Goal: Information Seeking & Learning: Learn about a topic

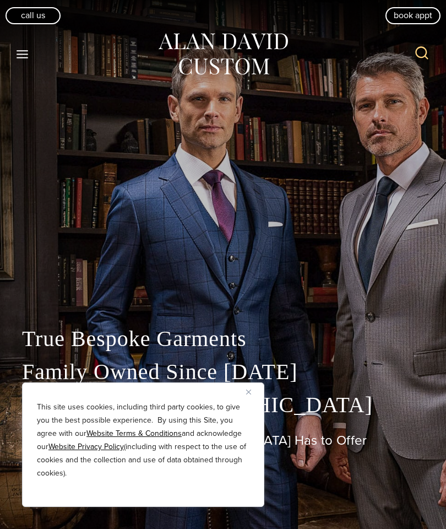
click at [249, 392] on img "Close" at bounding box center [248, 391] width 5 height 5
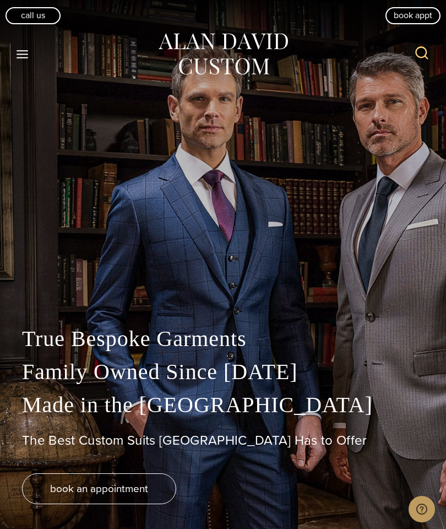
click at [30, 61] on button "Toggle Menu" at bounding box center [22, 54] width 23 height 20
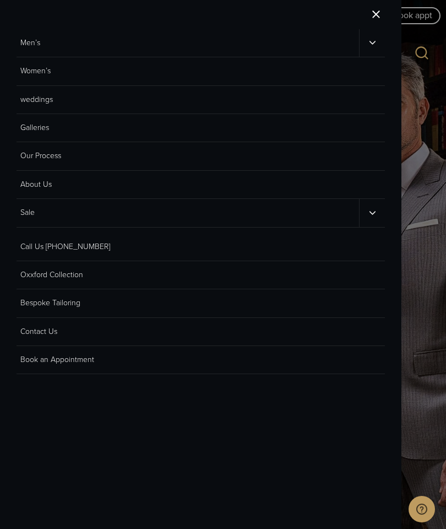
click at [84, 297] on link "Bespoke Tailoring" at bounding box center [201, 303] width 368 height 28
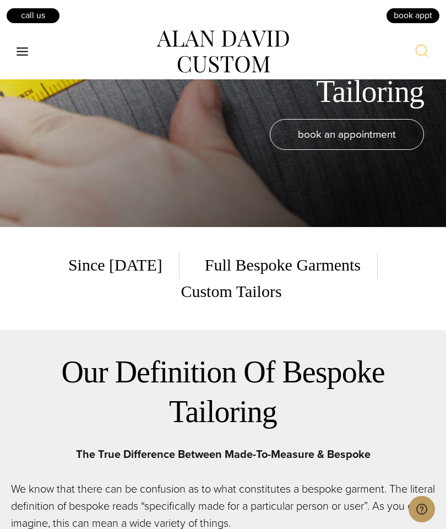
scroll to position [311, 0]
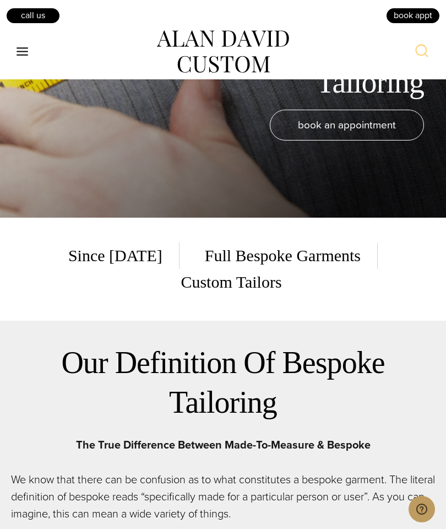
click at [235, 269] on span "Full Bespoke Garments" at bounding box center [282, 255] width 189 height 26
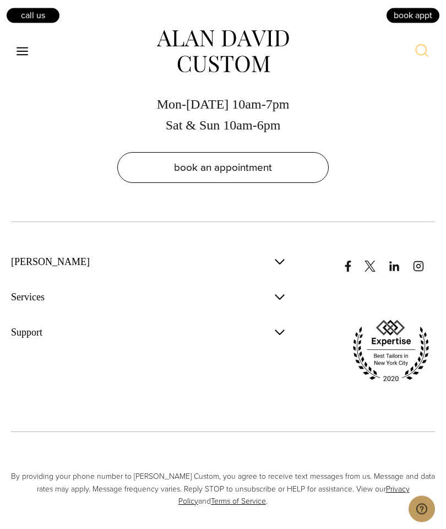
scroll to position [6821, 0]
click at [283, 303] on span "button" at bounding box center [279, 296] width 13 height 13
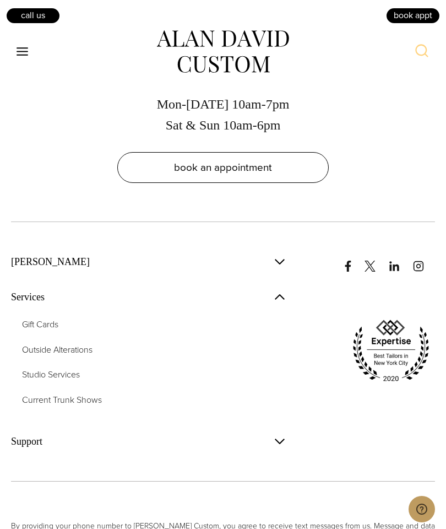
click at [80, 381] on span "Studio Services" at bounding box center [51, 374] width 58 height 13
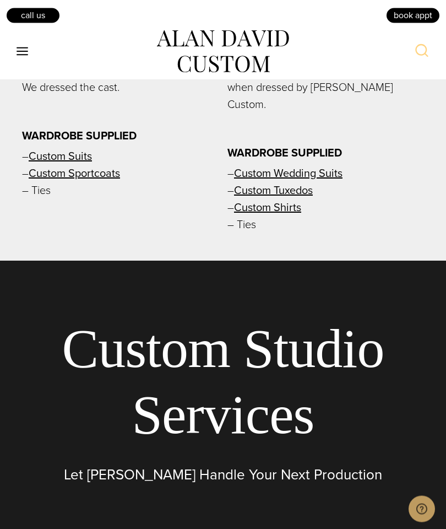
scroll to position [4611, 0]
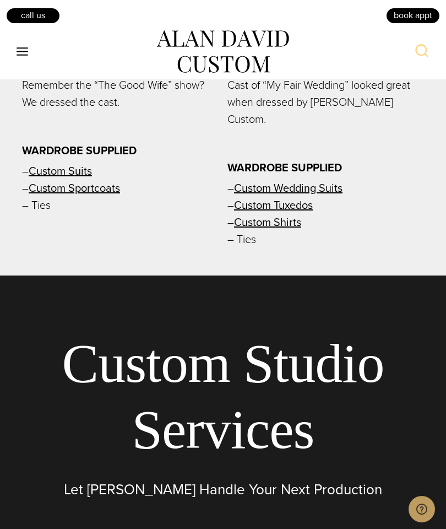
click at [31, 56] on button "Toggle Menu" at bounding box center [22, 52] width 23 height 20
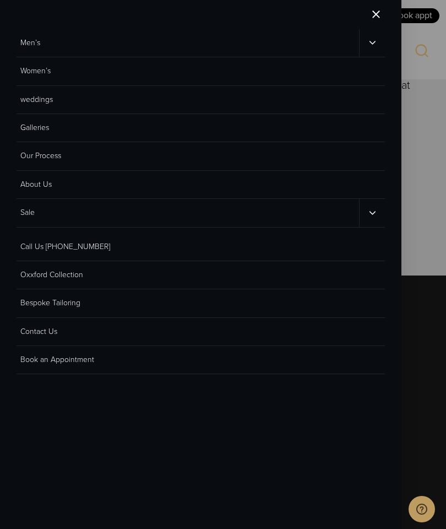
click at [48, 74] on link "Women’s" at bounding box center [201, 71] width 368 height 28
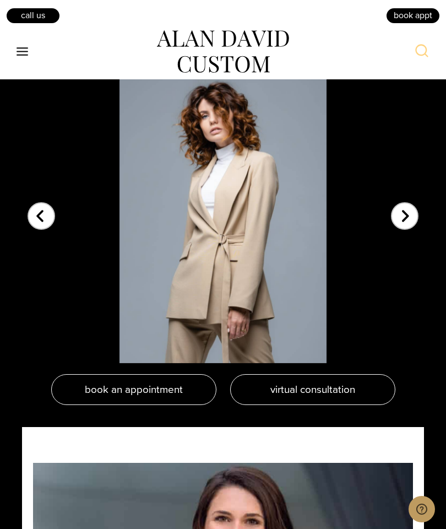
scroll to position [2288, 0]
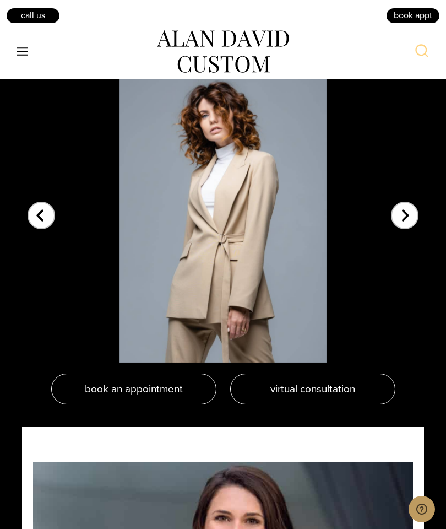
click at [405, 222] on div "Next slide" at bounding box center [405, 209] width 28 height 28
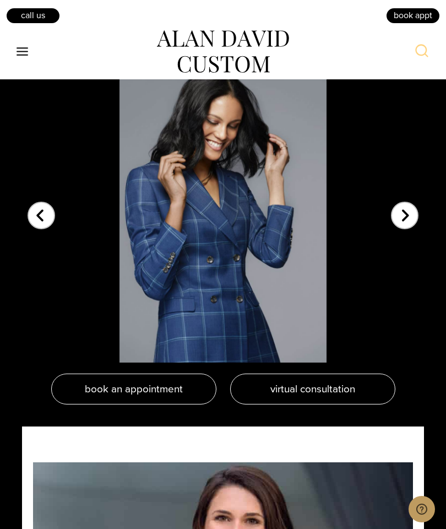
click at [407, 222] on div "Next slide" at bounding box center [405, 209] width 28 height 28
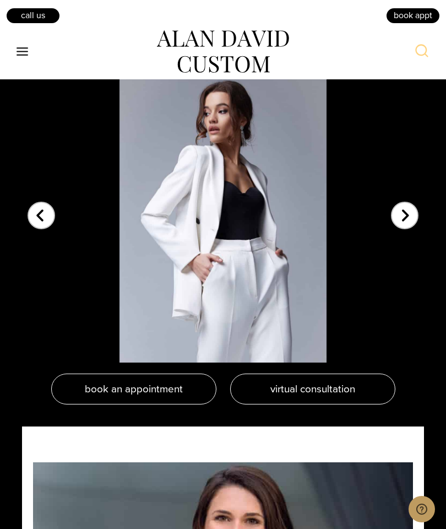
click at [410, 222] on div "Next slide" at bounding box center [405, 209] width 28 height 28
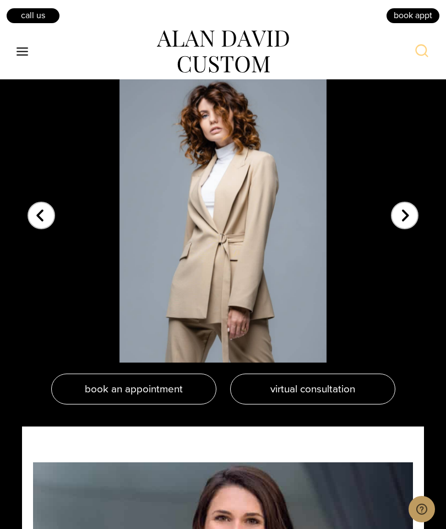
click at [410, 222] on div "Next slide" at bounding box center [405, 209] width 28 height 28
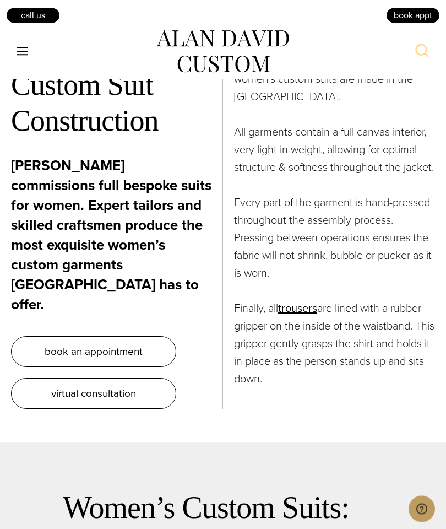
scroll to position [4518, 0]
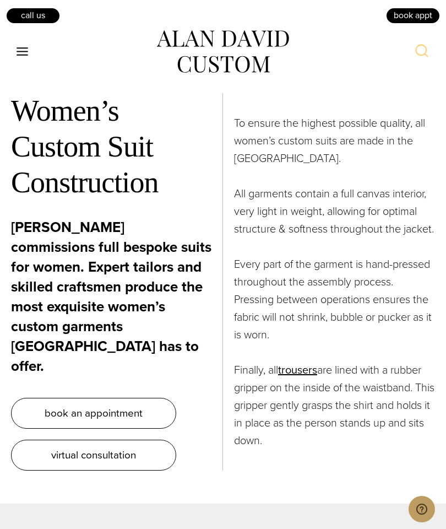
click at [33, 56] on button "Toggle Menu" at bounding box center [22, 52] width 23 height 20
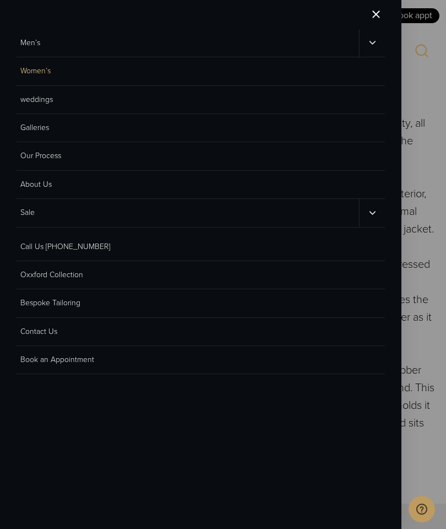
click at [41, 38] on link "Men’s" at bounding box center [188, 43] width 343 height 28
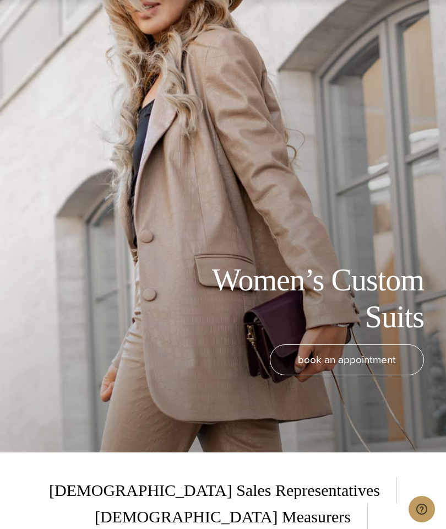
scroll to position [0, 0]
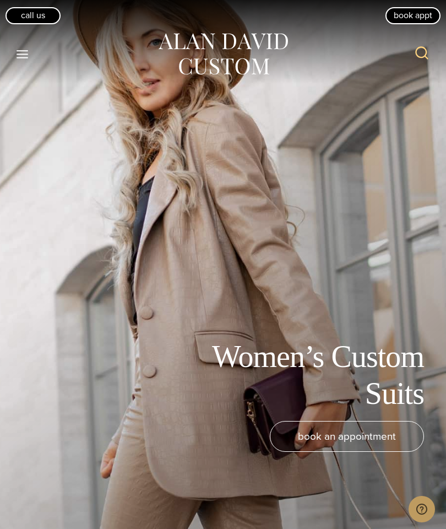
click at [25, 56] on icon "Toggle Menu" at bounding box center [22, 54] width 14 height 14
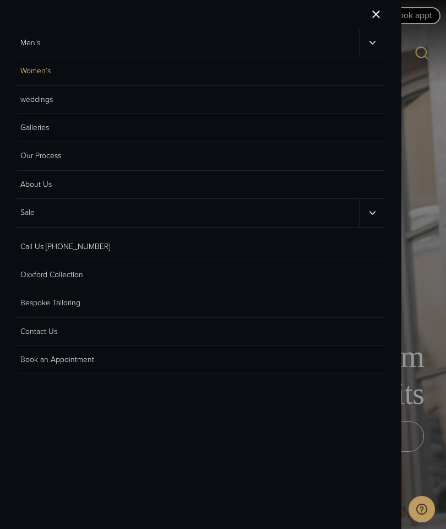
click at [41, 43] on link "Men’s" at bounding box center [188, 43] width 343 height 28
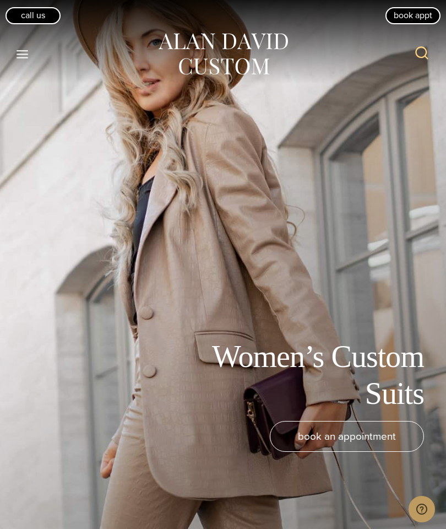
click at [29, 51] on icon "Toggle Menu" at bounding box center [22, 54] width 14 height 14
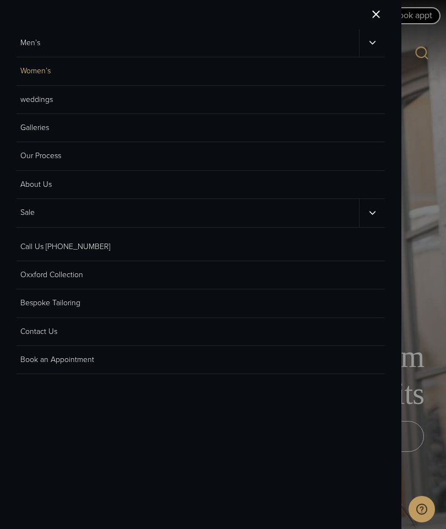
click at [373, 45] on icon "Men’s sub menu toggle" at bounding box center [372, 42] width 10 height 10
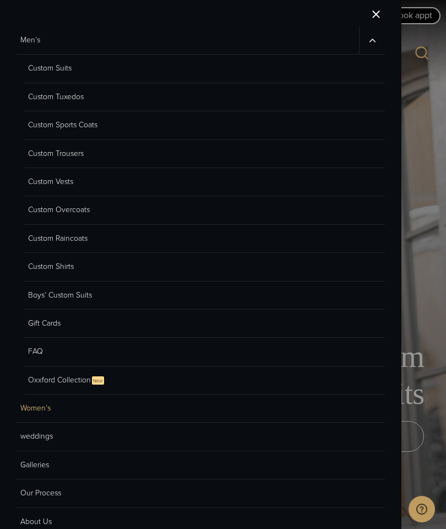
click at [91, 129] on link "Custom Sports Coats" at bounding box center [204, 125] width 361 height 28
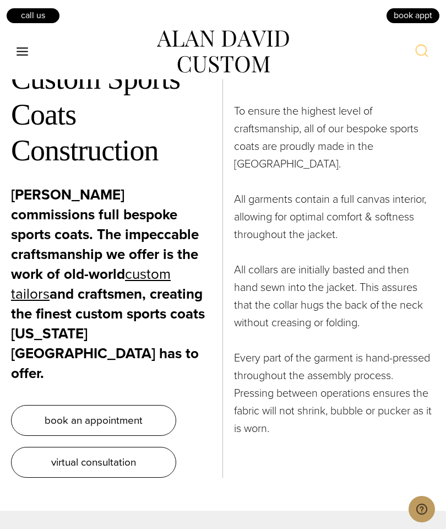
scroll to position [4547, 0]
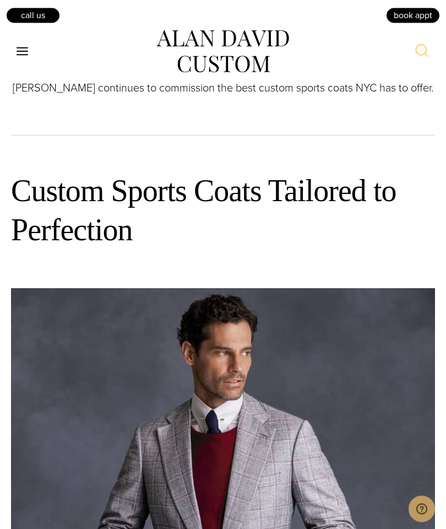
click at [29, 58] on icon "Toggle Menu" at bounding box center [22, 52] width 14 height 14
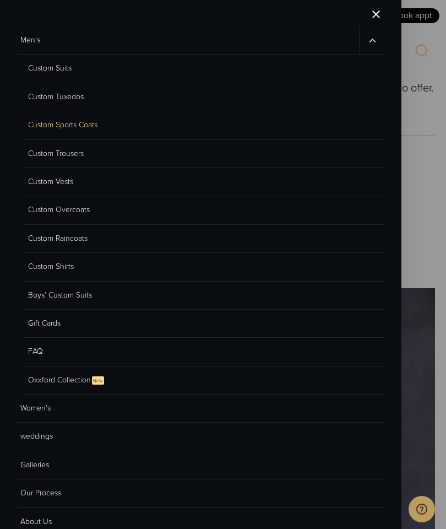
click at [66, 66] on link "Custom Suits" at bounding box center [204, 69] width 361 height 28
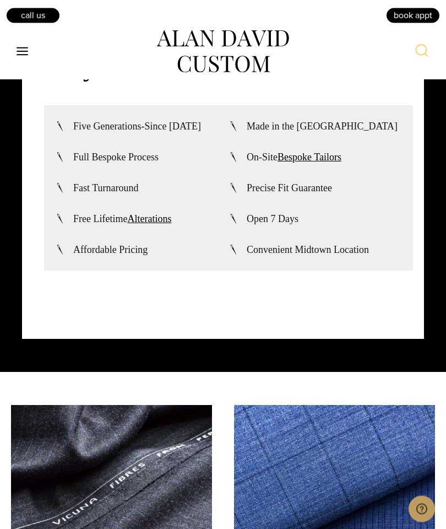
scroll to position [3070, 0]
